Goal: Information Seeking & Learning: Learn about a topic

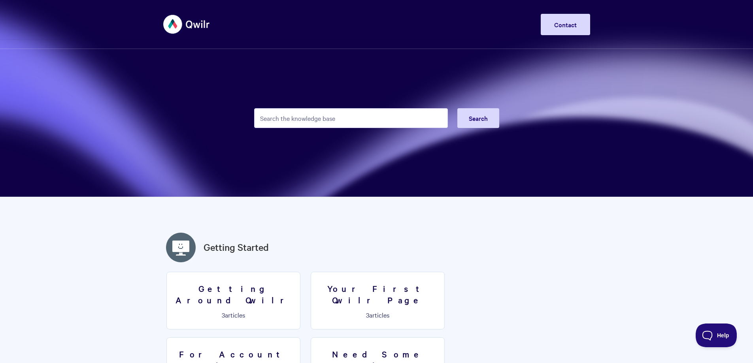
click at [331, 117] on input "Search the knowledge base" at bounding box center [351, 118] width 194 height 20
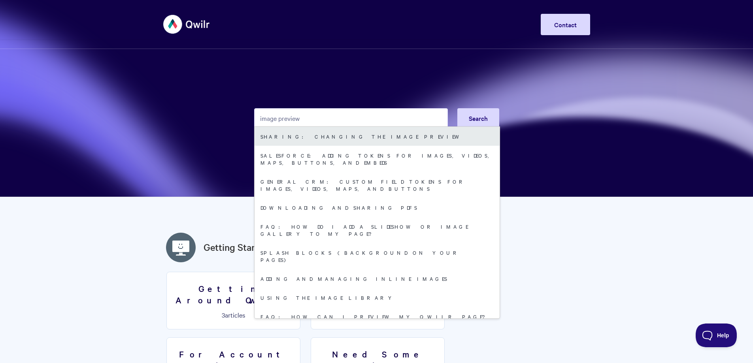
type input "image preview"
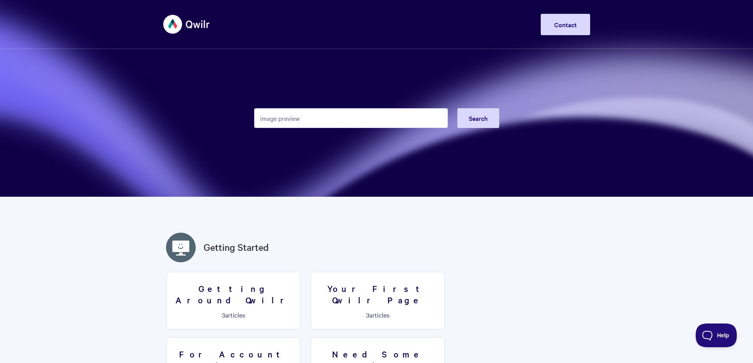
click at [322, 123] on input "image preview" at bounding box center [351, 118] width 194 height 20
click at [490, 118] on button "Search" at bounding box center [478, 118] width 42 height 20
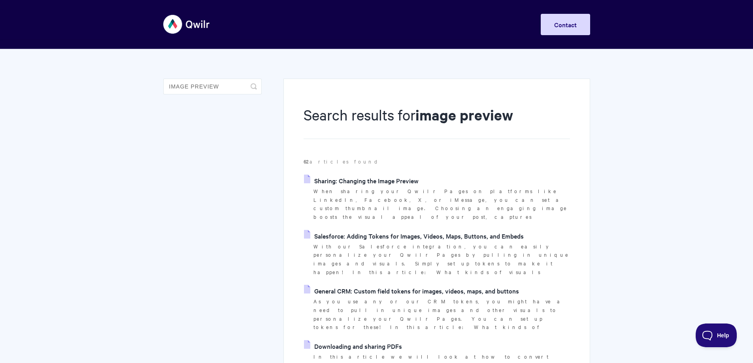
click at [374, 177] on link "Sharing: Changing the Image Preview" at bounding box center [361, 181] width 115 height 12
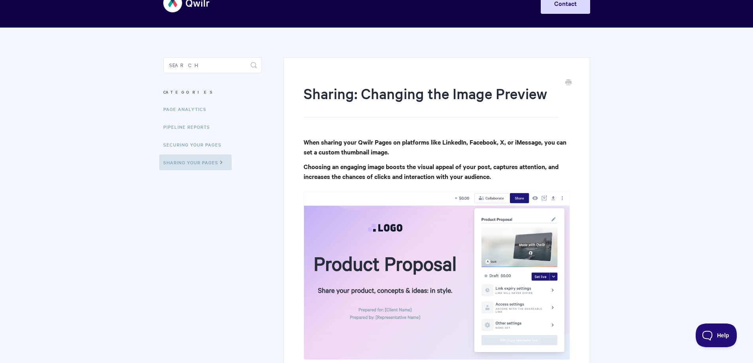
scroll to position [40, 0]
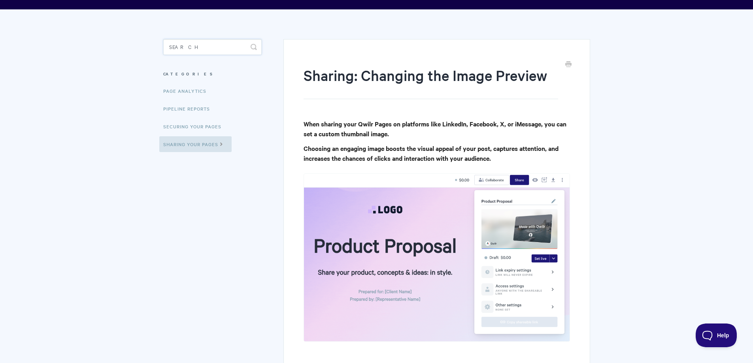
click at [207, 49] on input "Search" at bounding box center [212, 47] width 98 height 16
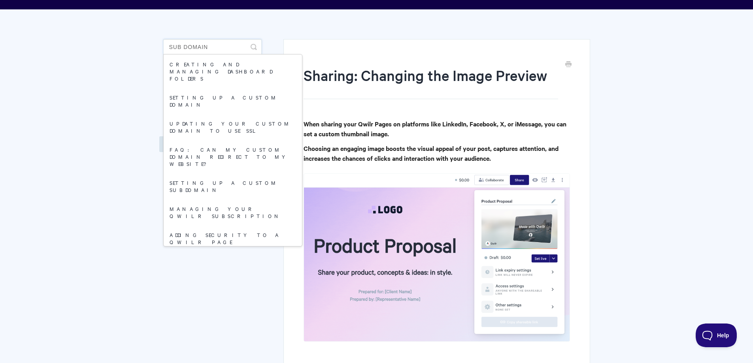
type input "sub domain"
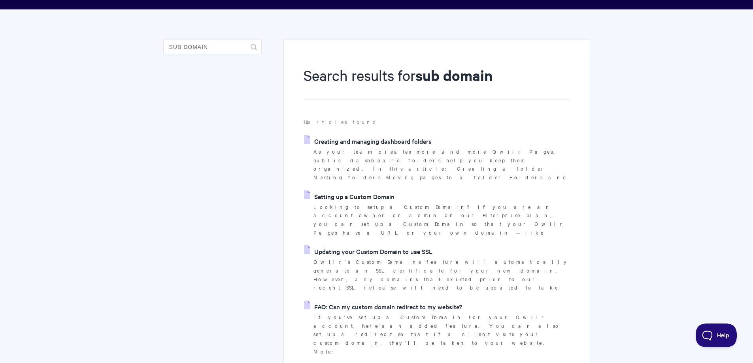
scroll to position [79, 0]
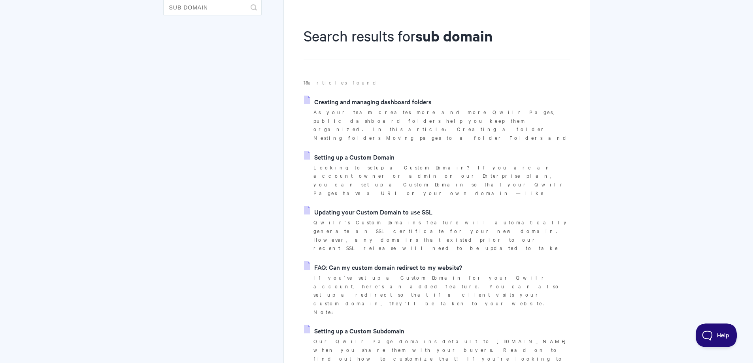
click at [351, 325] on link "Setting up a Custom Subdomain" at bounding box center [354, 331] width 100 height 12
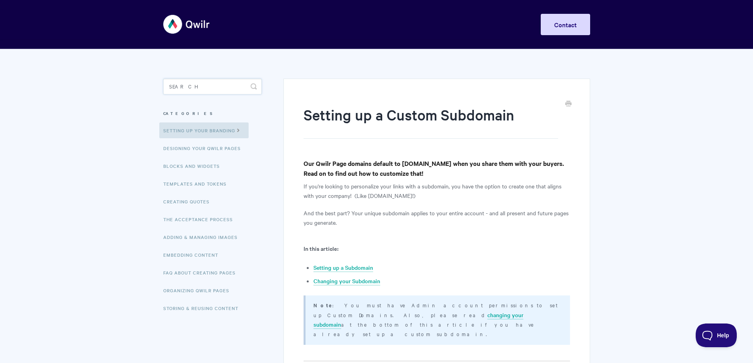
click at [226, 79] on input "Search" at bounding box center [212, 87] width 98 height 16
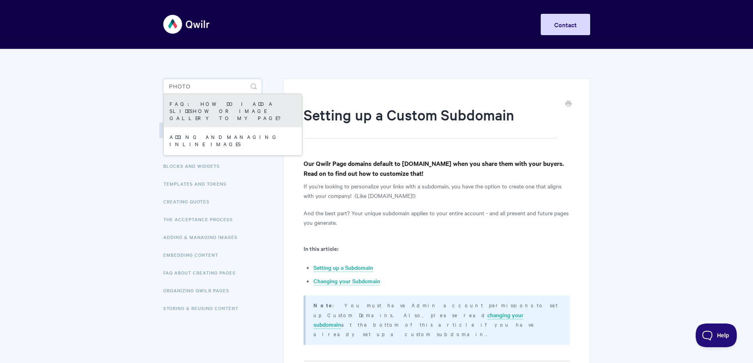
type input "photo"
click at [223, 107] on link "FAQ: How do I add a slideshow or image gallery to my page?" at bounding box center [233, 110] width 138 height 33
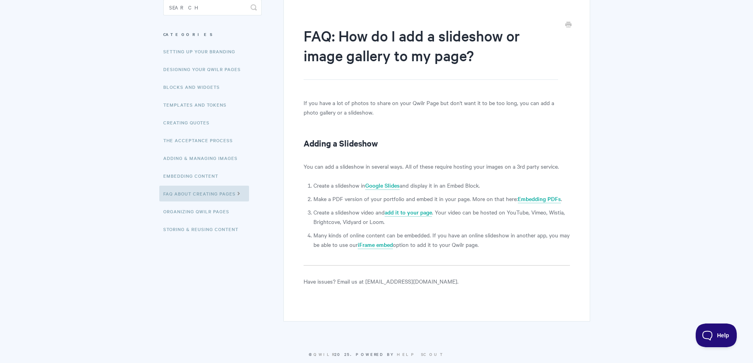
scroll to position [94, 0]
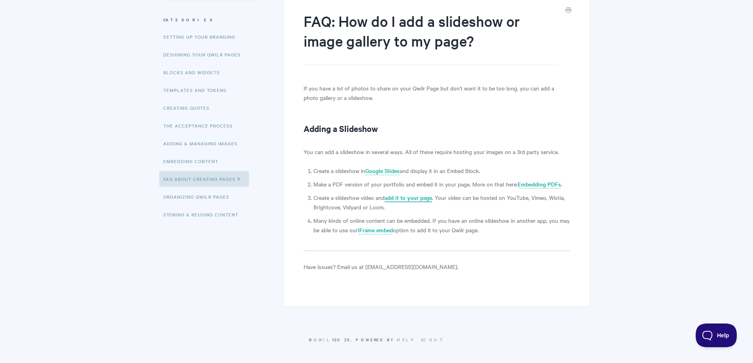
click at [405, 196] on link "add it to your page" at bounding box center [408, 198] width 47 height 9
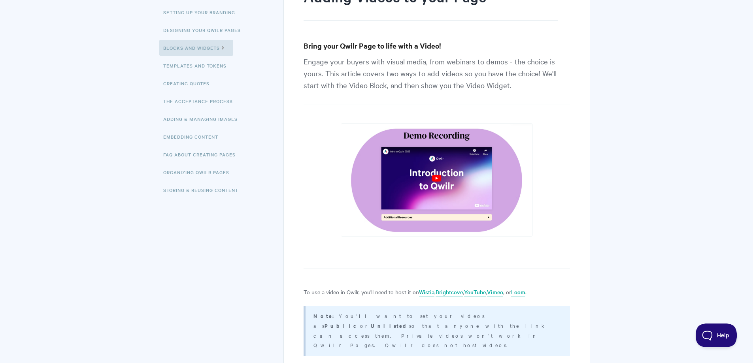
scroll to position [119, 0]
click at [437, 176] on img at bounding box center [437, 179] width 192 height 113
click at [437, 179] on img at bounding box center [437, 179] width 192 height 113
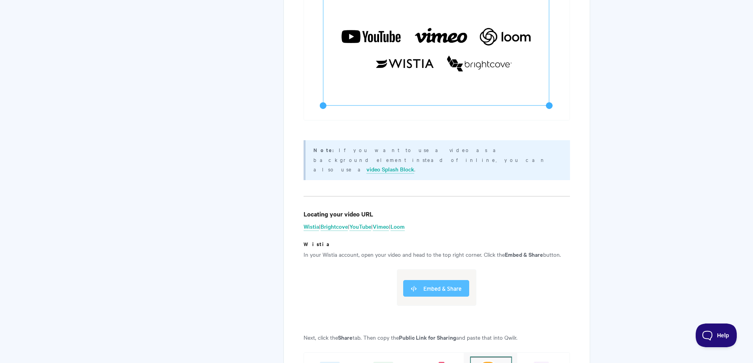
scroll to position [1541, 0]
